Goal: Contribute content: Add original content to the website for others to see

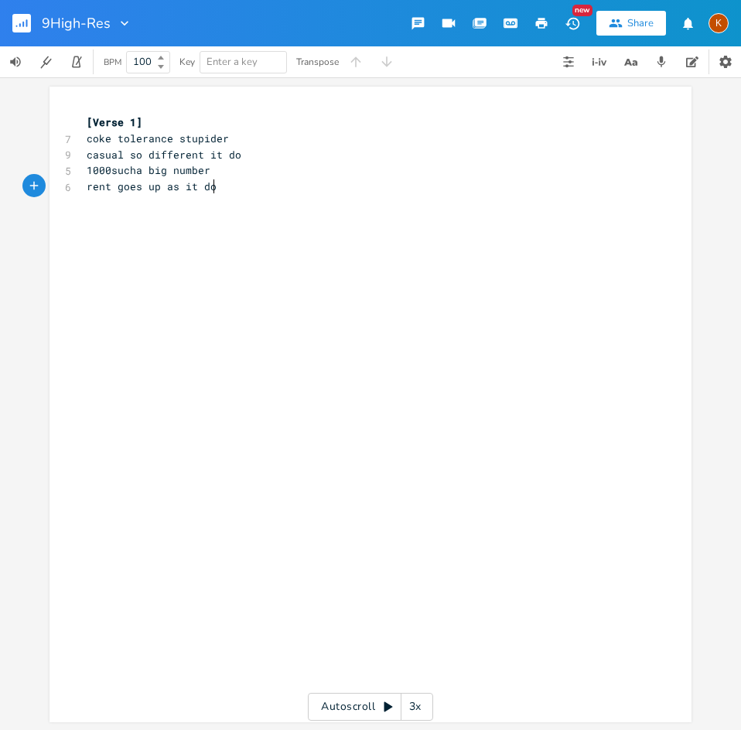
click at [269, 209] on div "xxxxxxxxxx [Verse 1] 7 coke tolerance stupider 9 casual so different it do 5 10…" at bounding box center [382, 419] width 597 height 616
type textarea "h"
type textarea "im genz"
type textarea "hyper i"
type textarea "different"
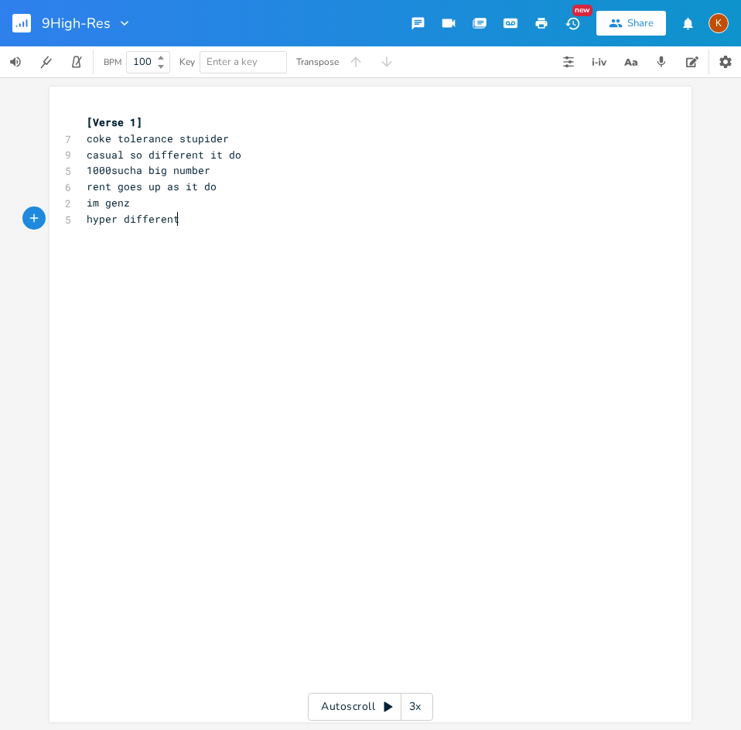
scroll to position [0, 39]
type textarea "awarn"
type textarea "satire on satire"
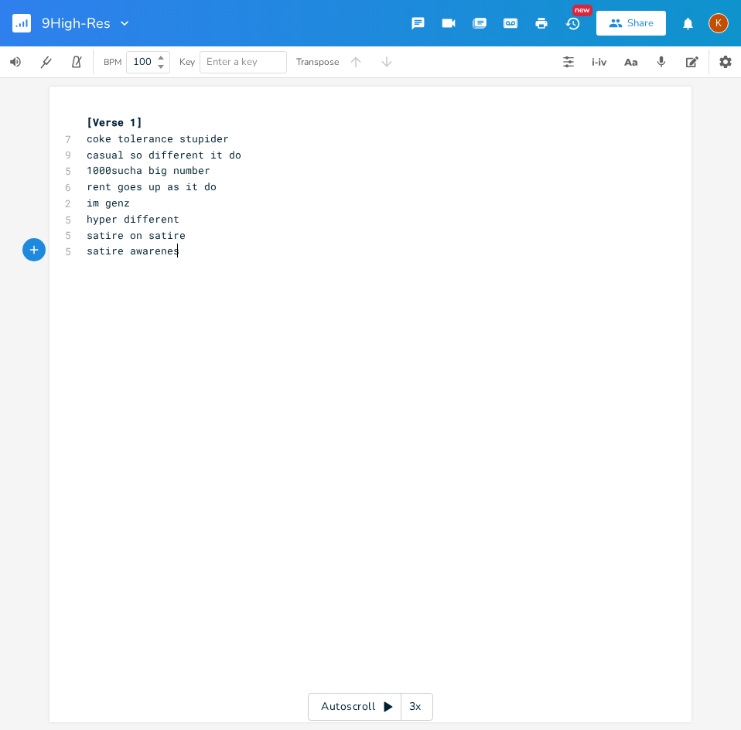
type textarea "satire awareness"
type textarea "ill call u back later"
type textarea "nothings different"
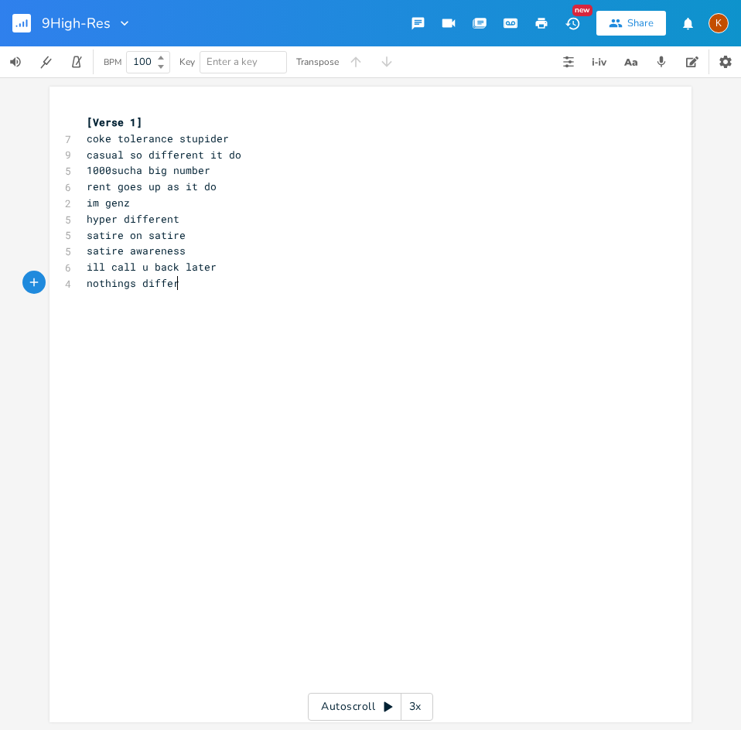
scroll to position [0, 82]
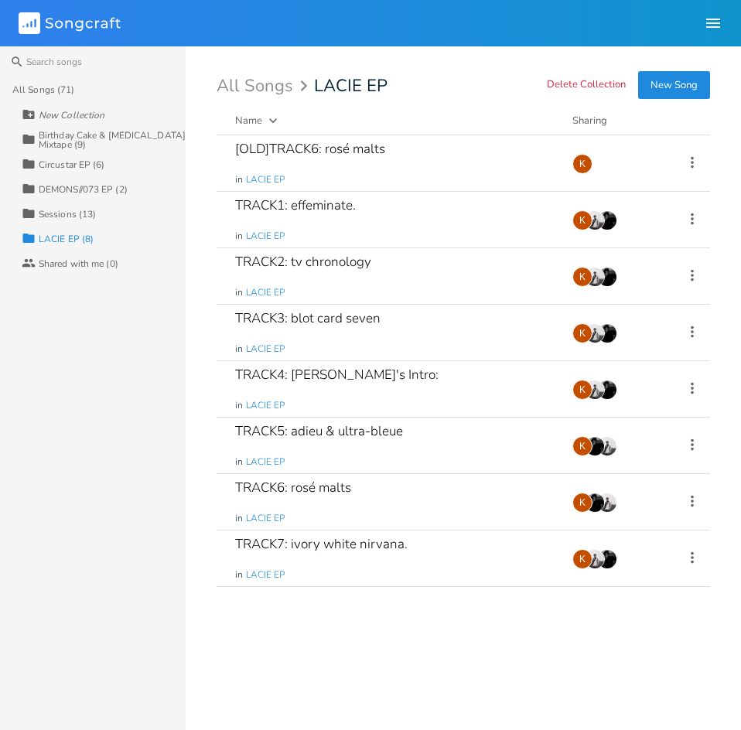
click at [60, 146] on div "Birthday Cake & [MEDICAL_DATA] Mixtape (9)" at bounding box center [112, 140] width 147 height 19
